Goal: Information Seeking & Learning: Understand process/instructions

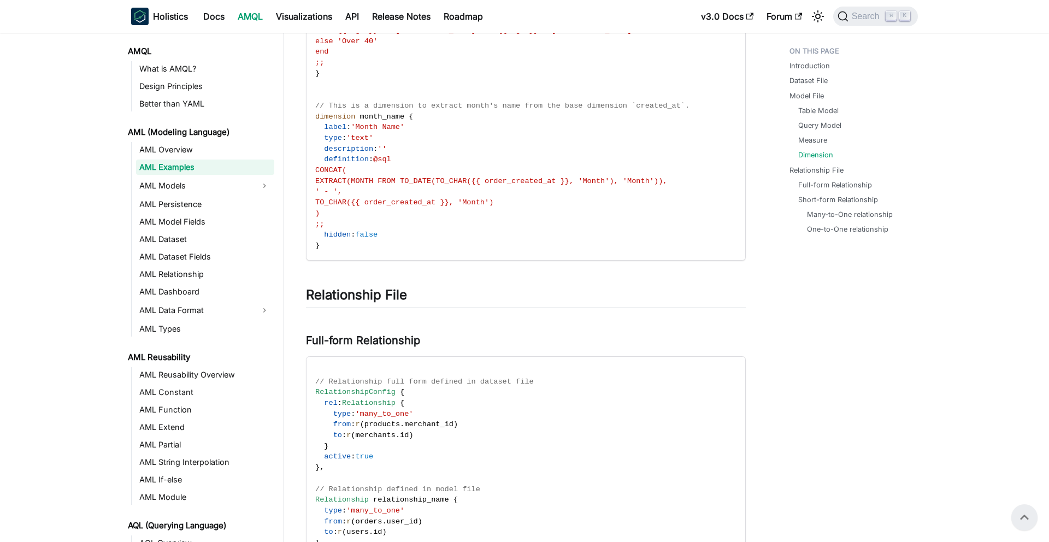
scroll to position [1910, 0]
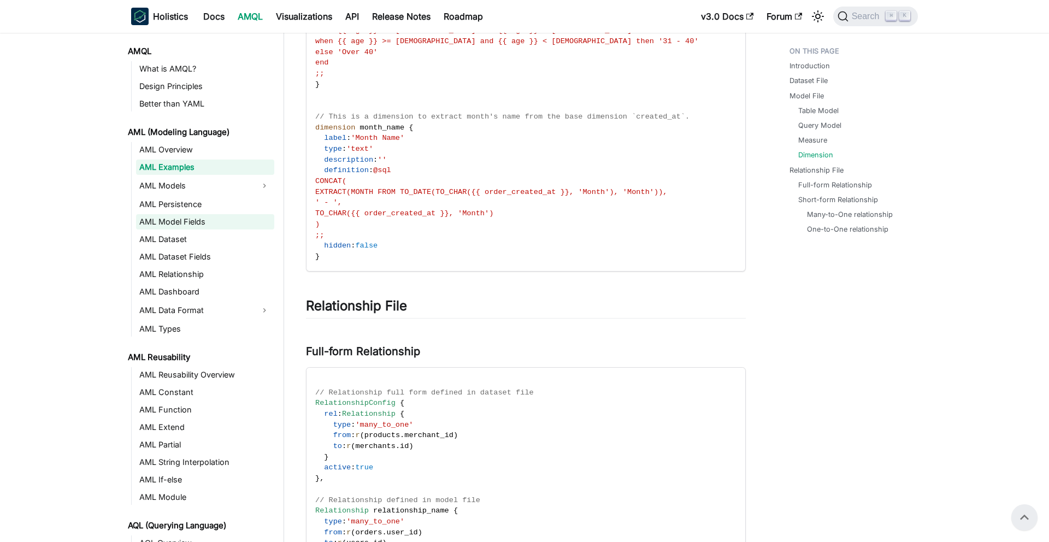
click at [195, 225] on link "AML Model Fields" at bounding box center [205, 221] width 138 height 15
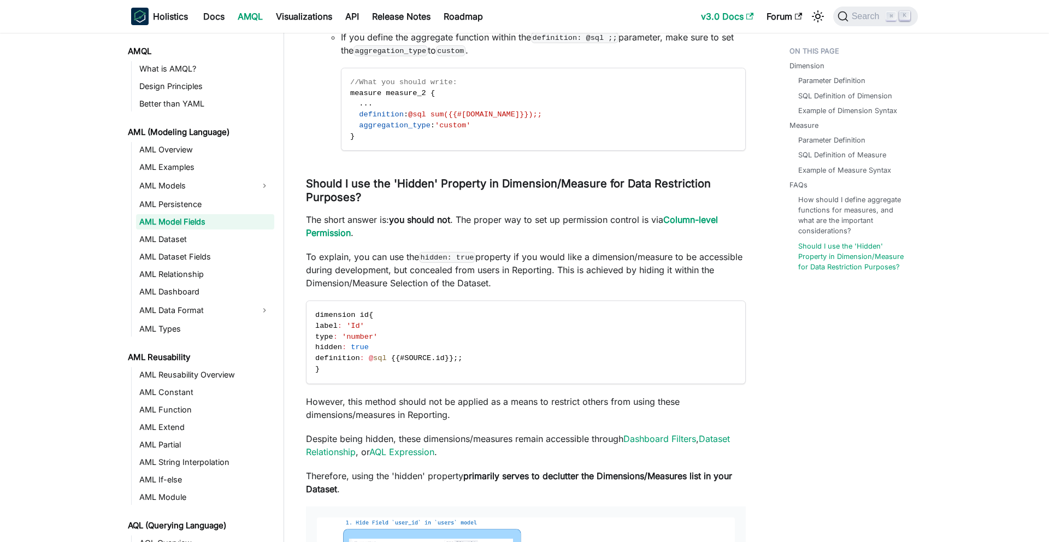
click at [732, 16] on link "v3.0 Docs" at bounding box center [727, 16] width 66 height 17
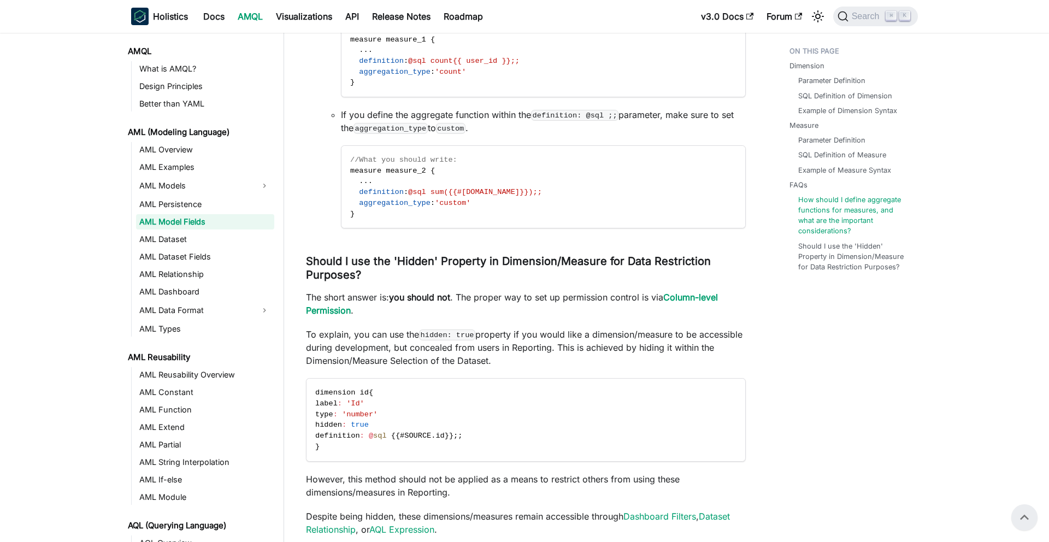
scroll to position [2861, 0]
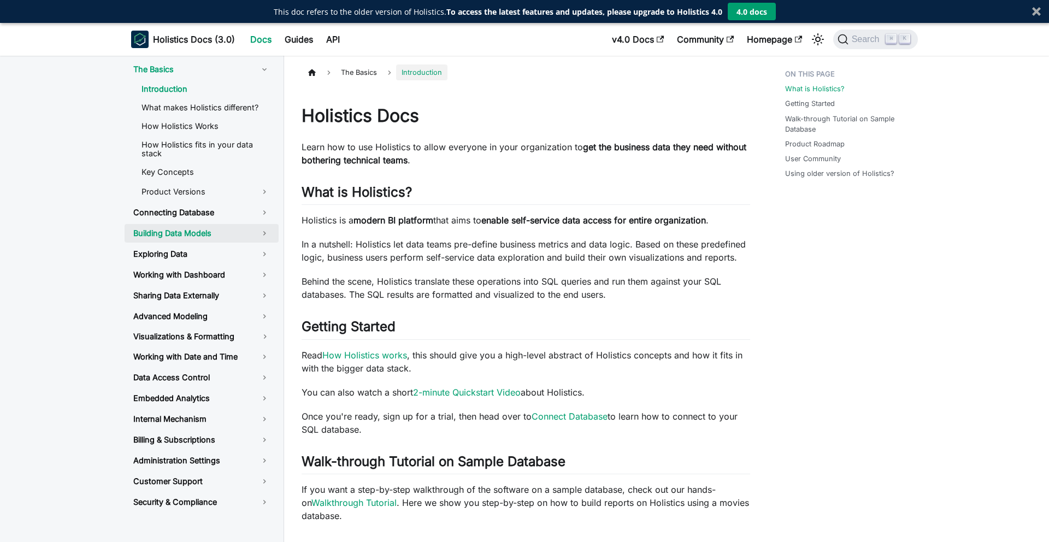
click at [234, 224] on link "Building Data Models" at bounding box center [202, 233] width 154 height 19
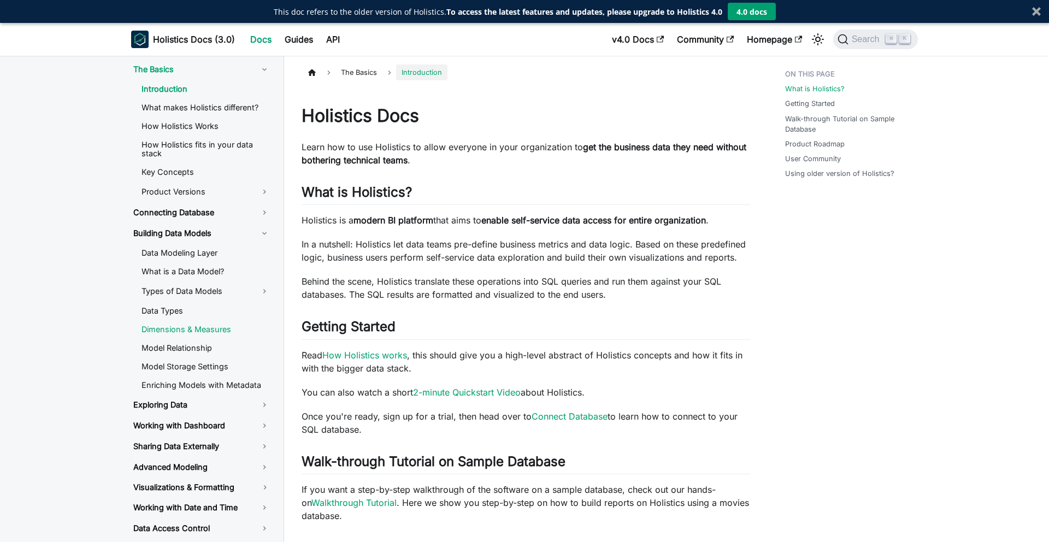
click at [216, 324] on link "Dimensions & Measures" at bounding box center [206, 329] width 146 height 16
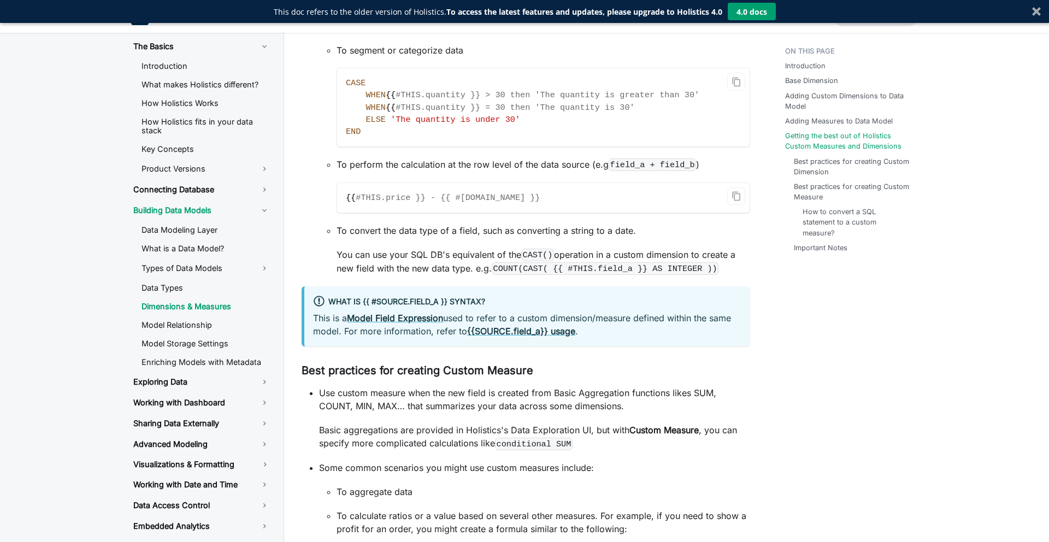
scroll to position [2042, 0]
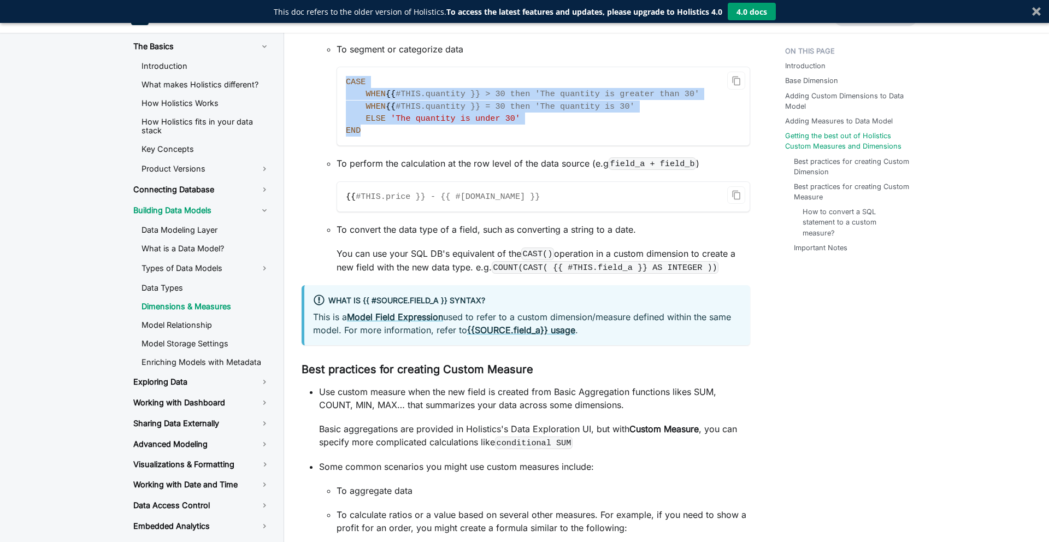
drag, startPoint x: 371, startPoint y: 309, endPoint x: 340, endPoint y: 251, distance: 65.5
click at [340, 145] on code "CASE WHEN {{ #THIS.quantity }} > 30 then 'The quantity is greater than 30' WHEN…" at bounding box center [543, 106] width 412 height 78
copy code "CASE WHEN {{ #THIS.quantity }} > 30 then 'The quantity is greater than 30' WHEN…"
